Goal: Transaction & Acquisition: Purchase product/service

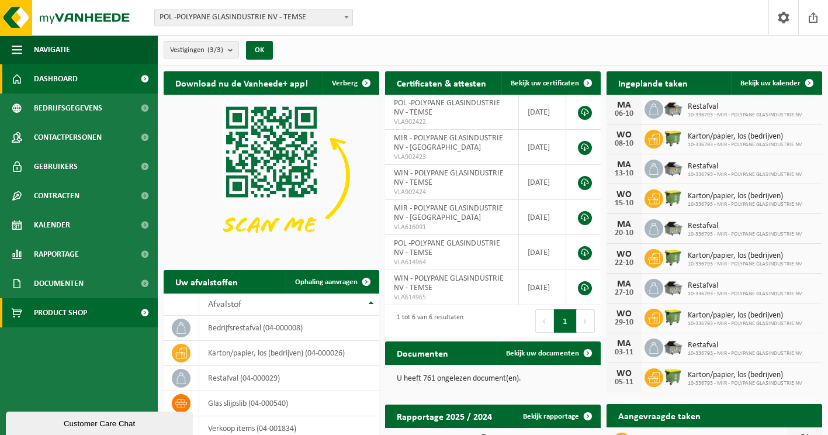
click at [68, 316] on span "Product Shop" at bounding box center [60, 312] width 53 height 29
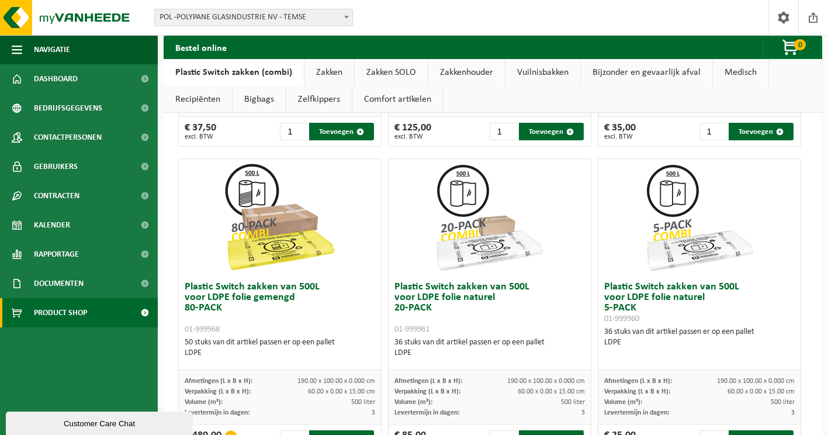
scroll to position [877, 0]
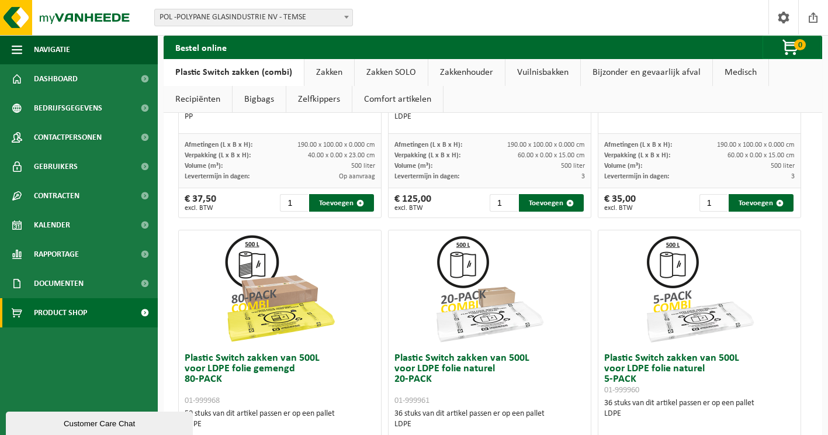
click at [293, 320] on img at bounding box center [280, 288] width 117 height 117
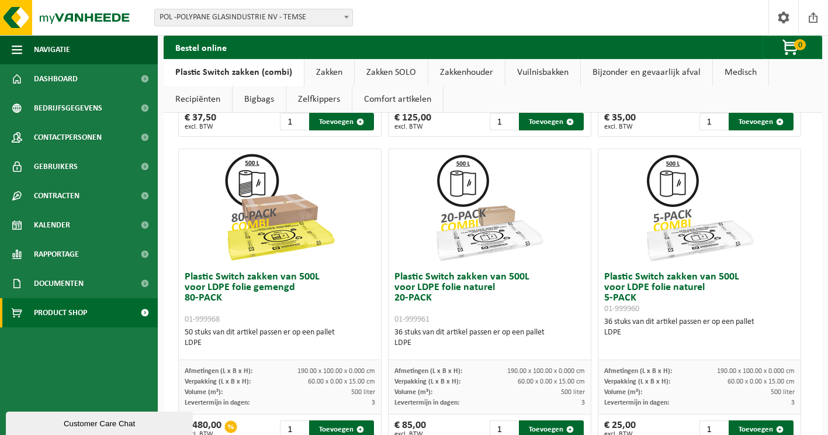
scroll to position [994, 0]
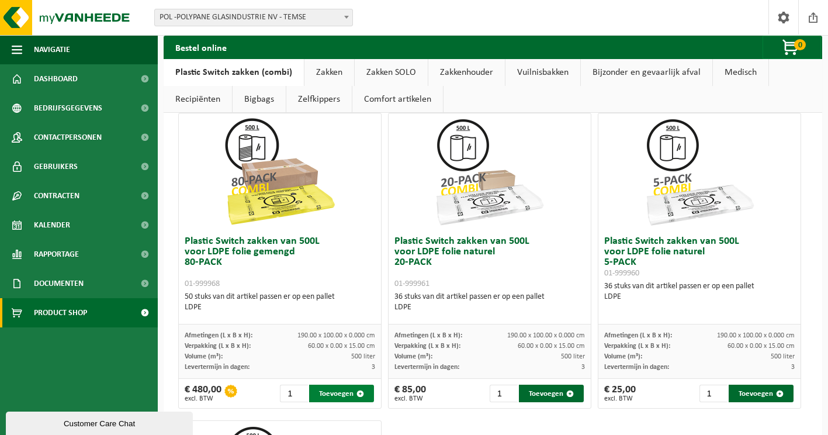
click at [331, 391] on button "Toevoegen" at bounding box center [341, 394] width 65 height 18
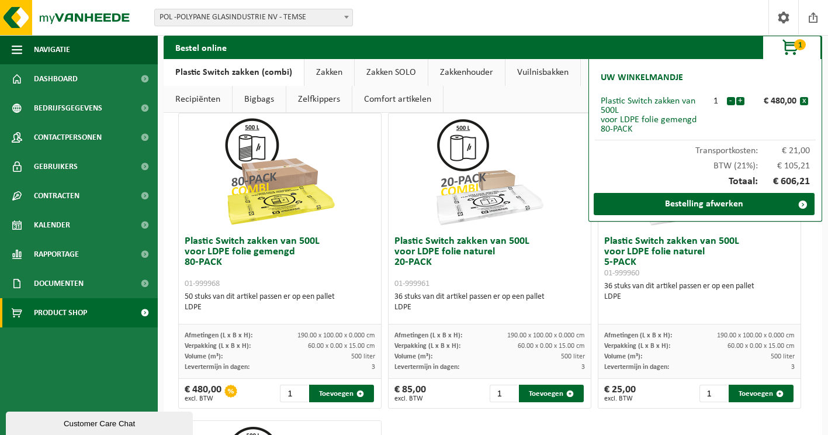
click at [572, 247] on h3 "Plastic Switch zakken van 500L voor LDPE folie naturel 20-PACK 01-999961" at bounding box center [490, 262] width 191 height 53
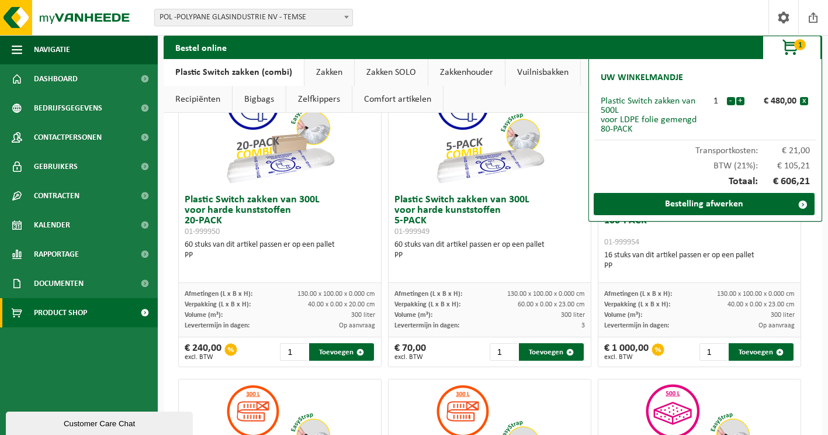
scroll to position [117, 0]
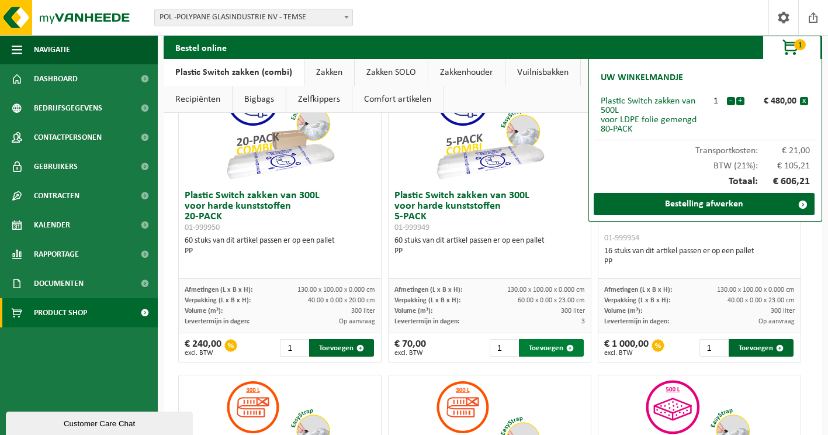
click at [538, 345] on button "Toevoegen" at bounding box center [551, 348] width 65 height 18
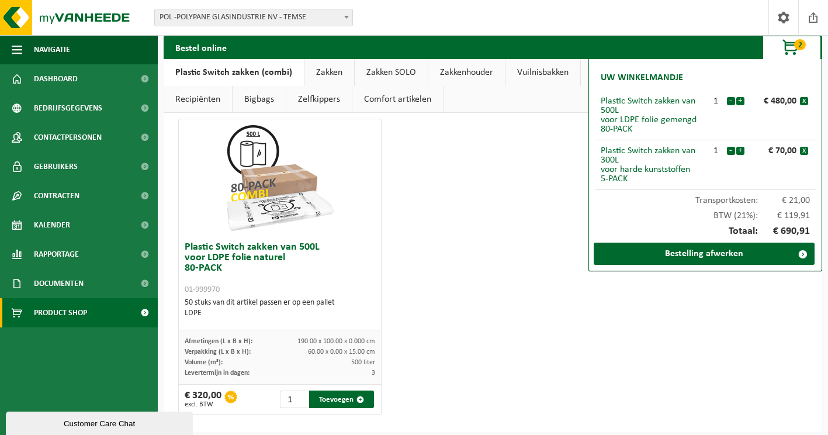
scroll to position [1304, 0]
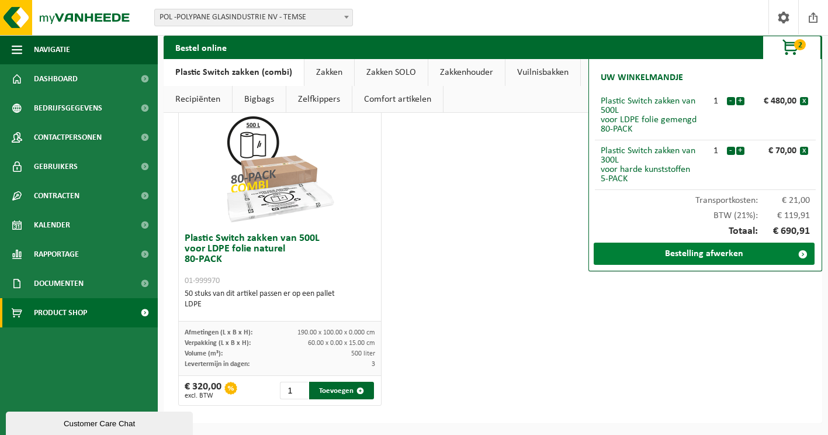
click at [698, 255] on link "Bestelling afwerken" at bounding box center [704, 254] width 221 height 22
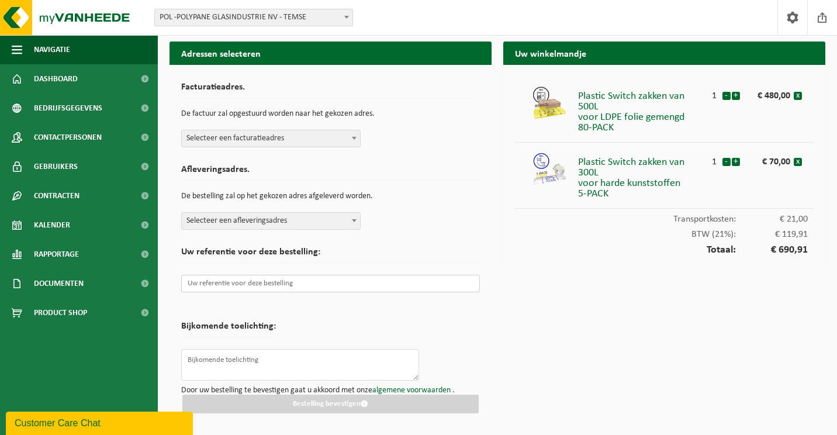
click at [272, 285] on input "text" at bounding box center [330, 284] width 299 height 18
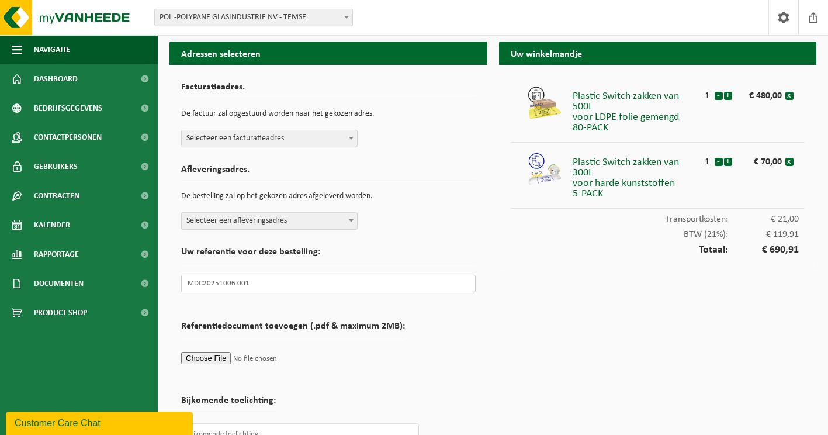
type input "MDC20251006.001"
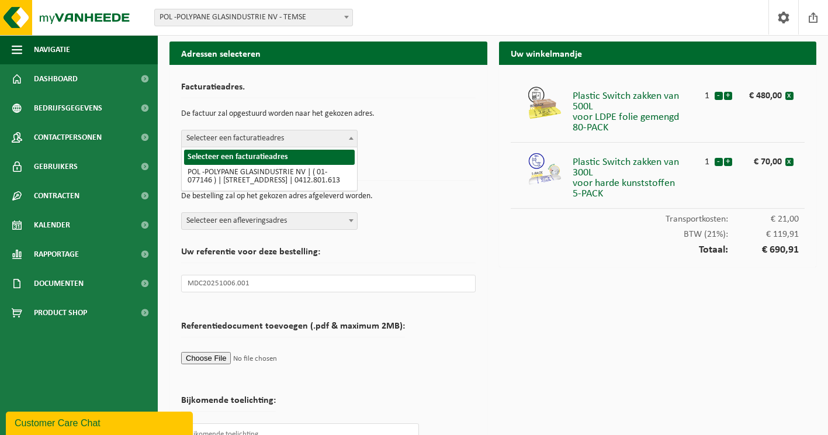
click at [351, 140] on span at bounding box center [351, 137] width 12 height 15
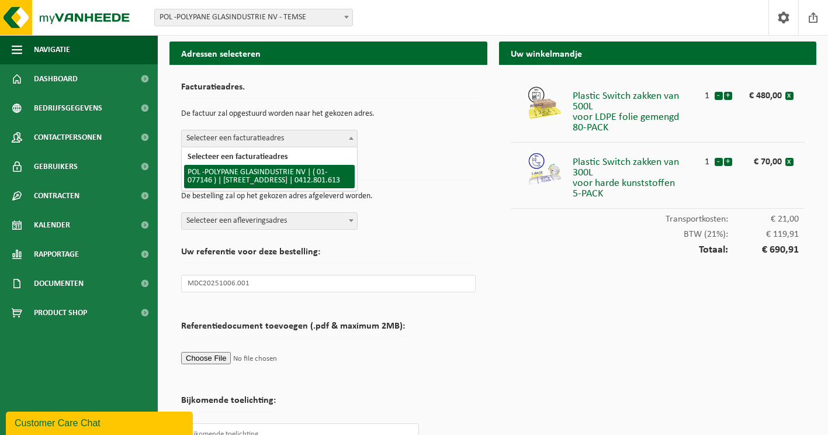
select select "16400"
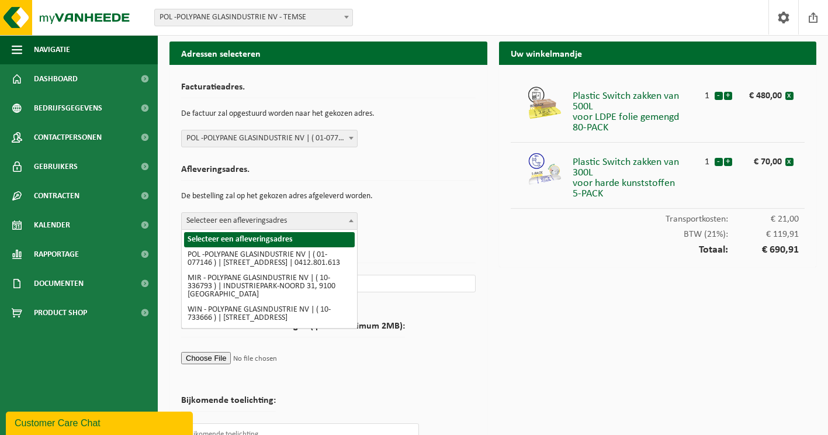
click at [351, 222] on b at bounding box center [351, 220] width 5 height 3
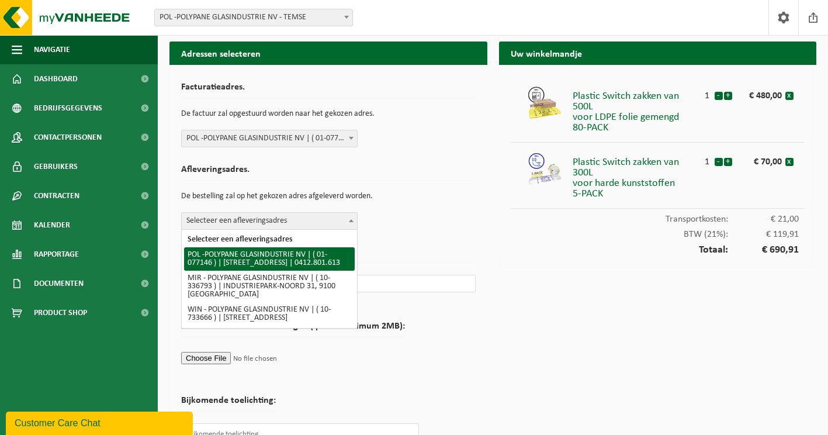
select select "16400"
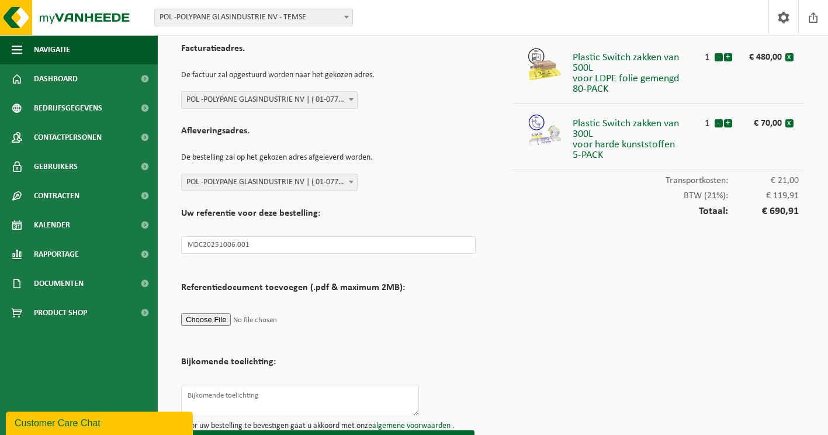
scroll to position [68, 0]
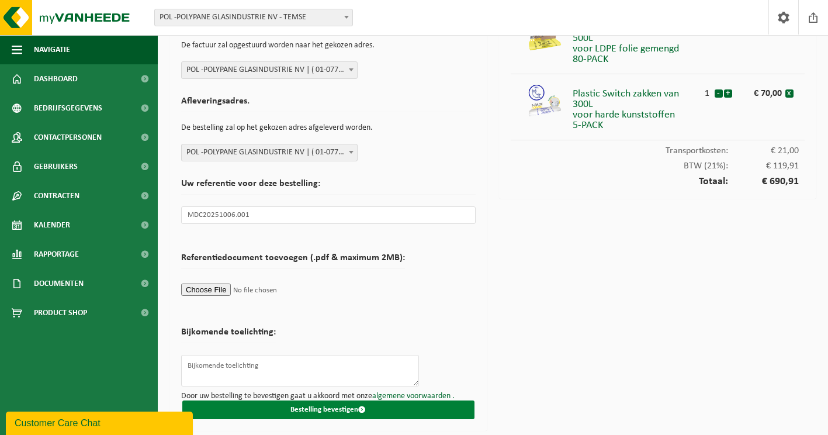
click at [331, 410] on button "Bestelling bevestigen" at bounding box center [328, 409] width 292 height 19
